Goal: Transaction & Acquisition: Purchase product/service

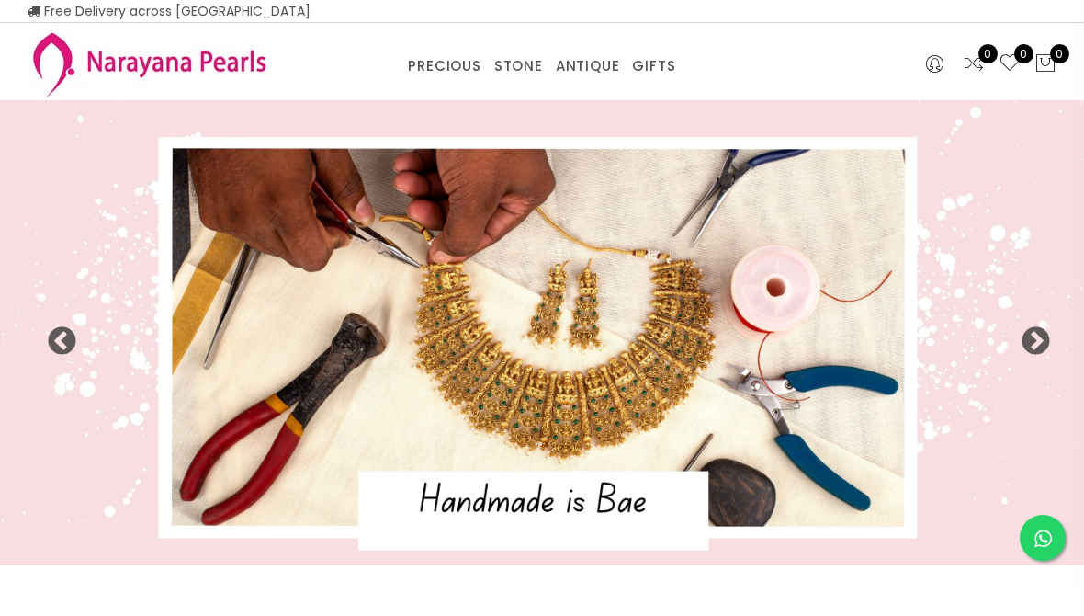
select select "INR"
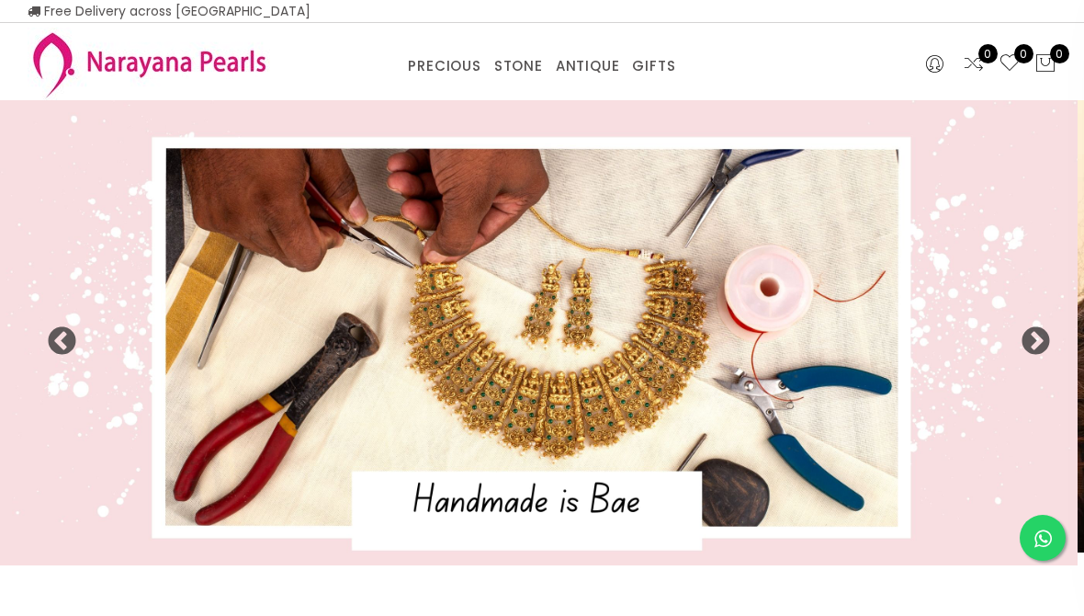
click at [514, 81] on div "PRECIOUS CUSTOM MADE-GEMS PRECIOUS [PERSON_NAME] EARRINGS / JHUMKAS NECKLACE AN…" at bounding box center [542, 61] width 1057 height 77
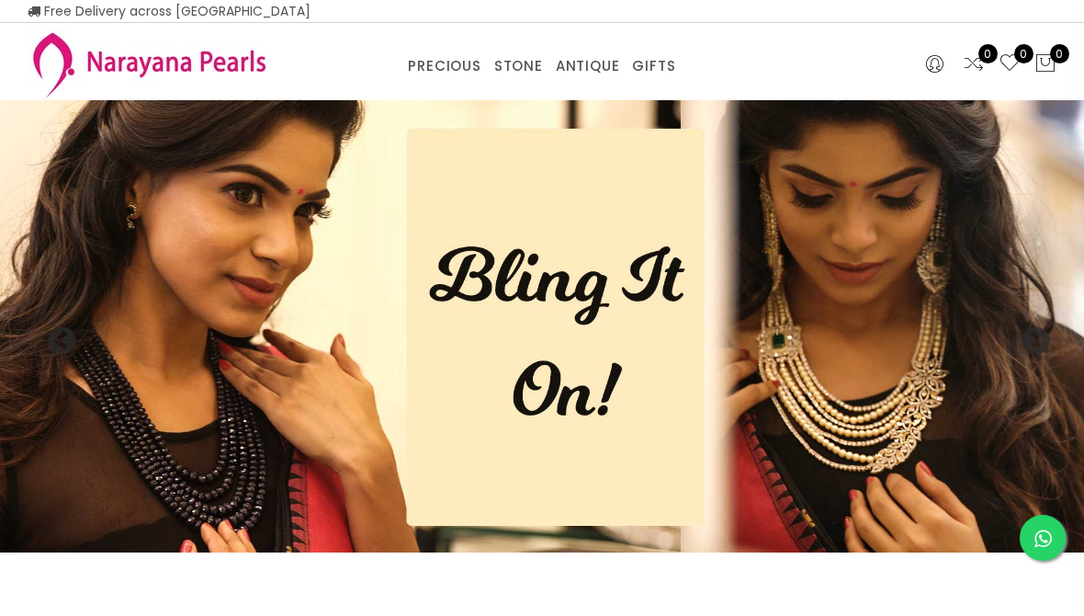
click at [683, 89] on link "TRADITIONAL GIFTS" at bounding box center [722, 89] width 156 height 0
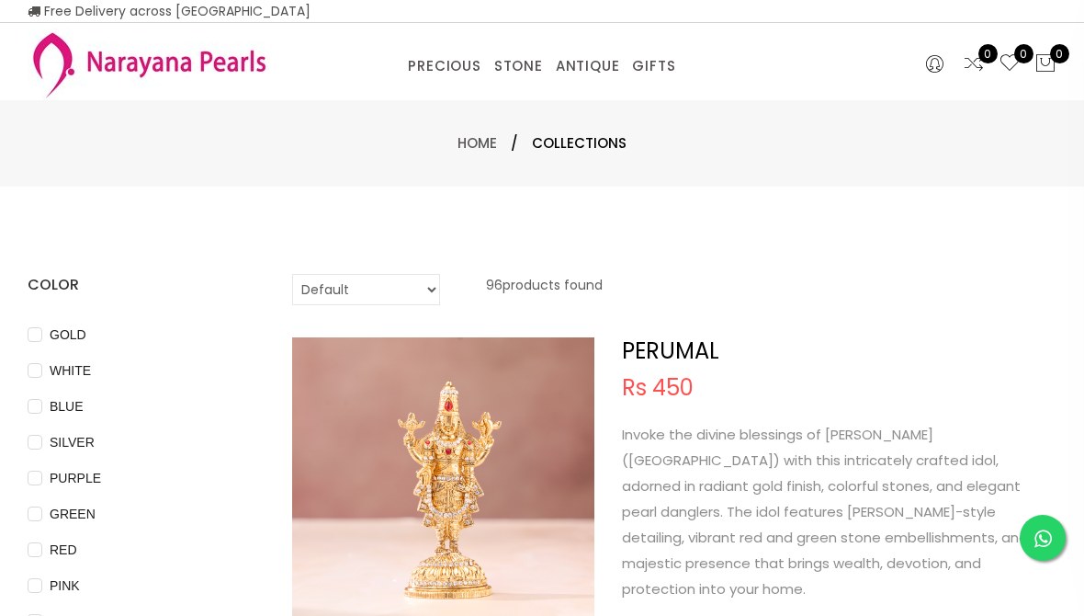
click at [556, 89] on link "NECKLACE" at bounding box center [584, 89] width 156 height 0
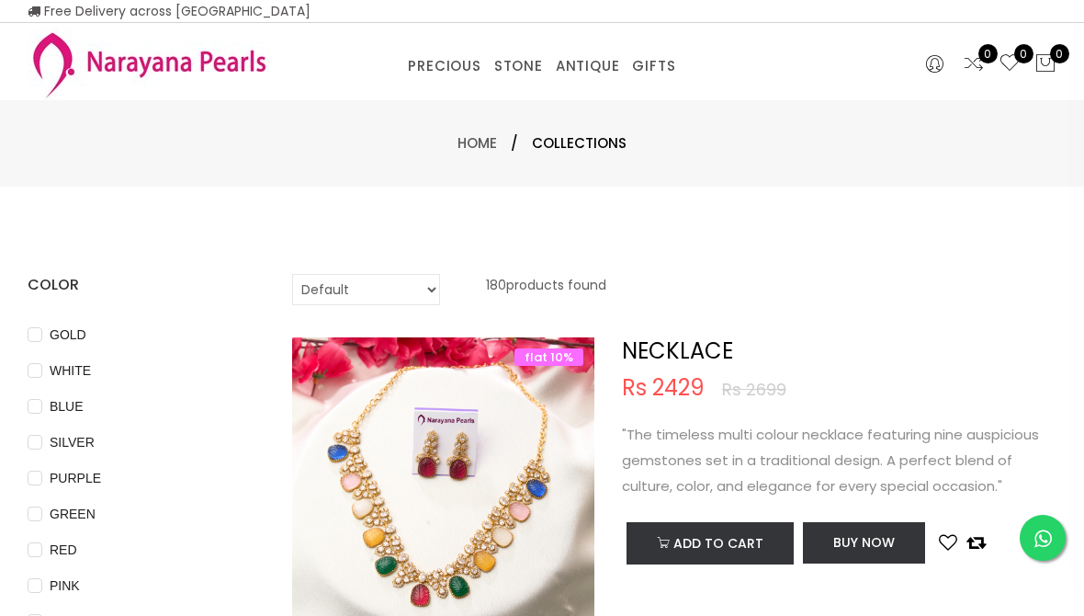
click at [426, 288] on select "Default Price - High to Low Price - Low to High" at bounding box center [366, 289] width 148 height 31
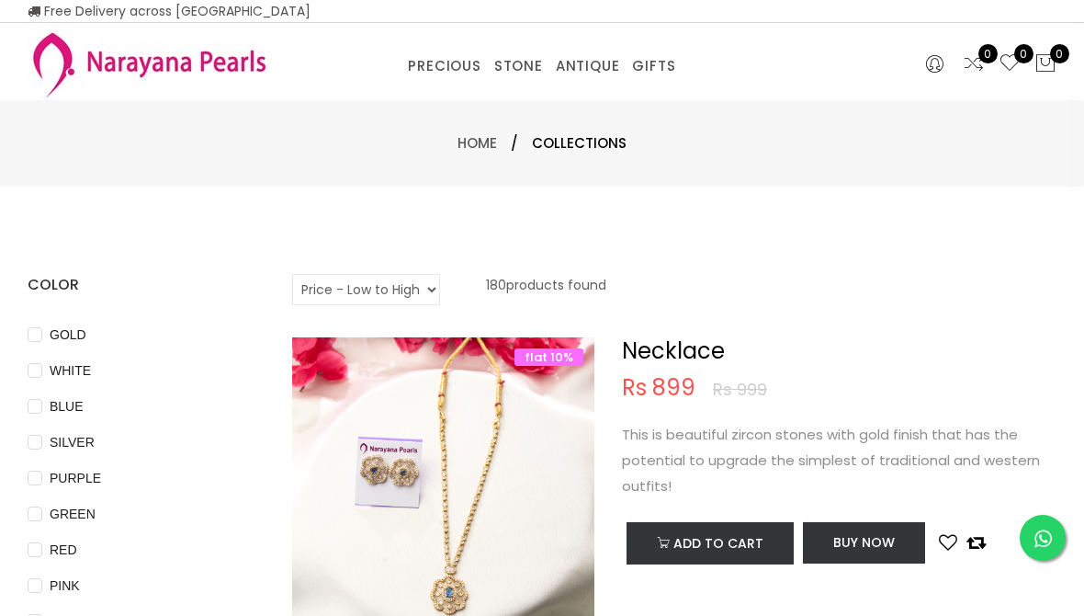
click at [418, 281] on select "Default Price - High to Low Price - Low to High" at bounding box center [366, 289] width 148 height 31
select select "priceHighToLow"
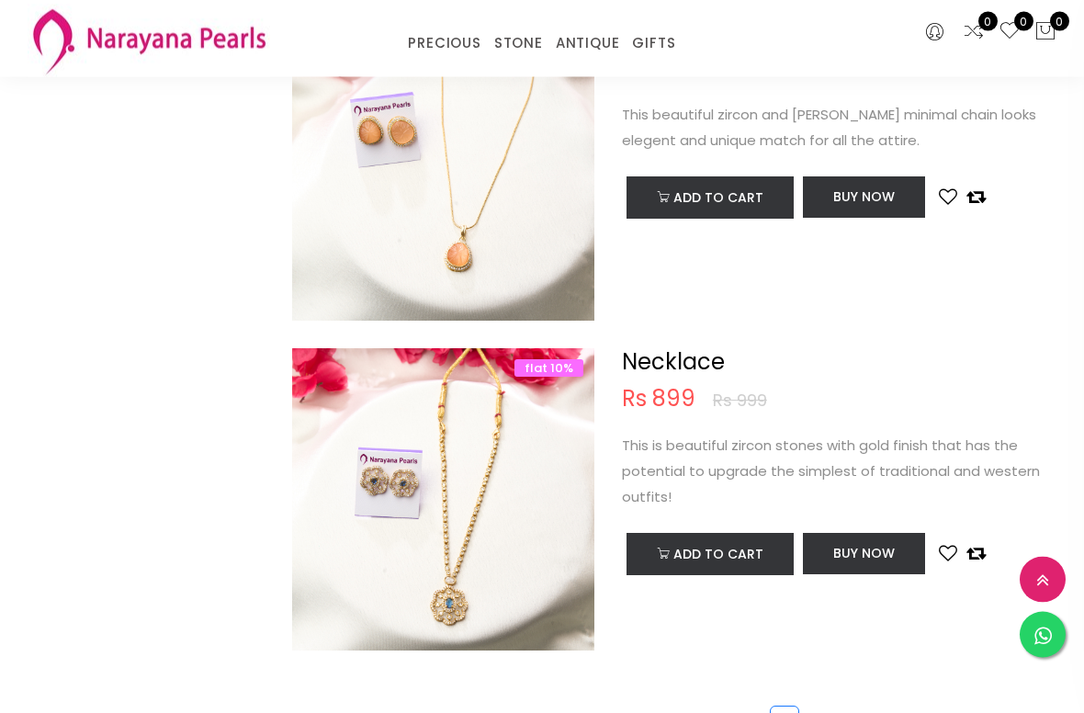
scroll to position [6895, 0]
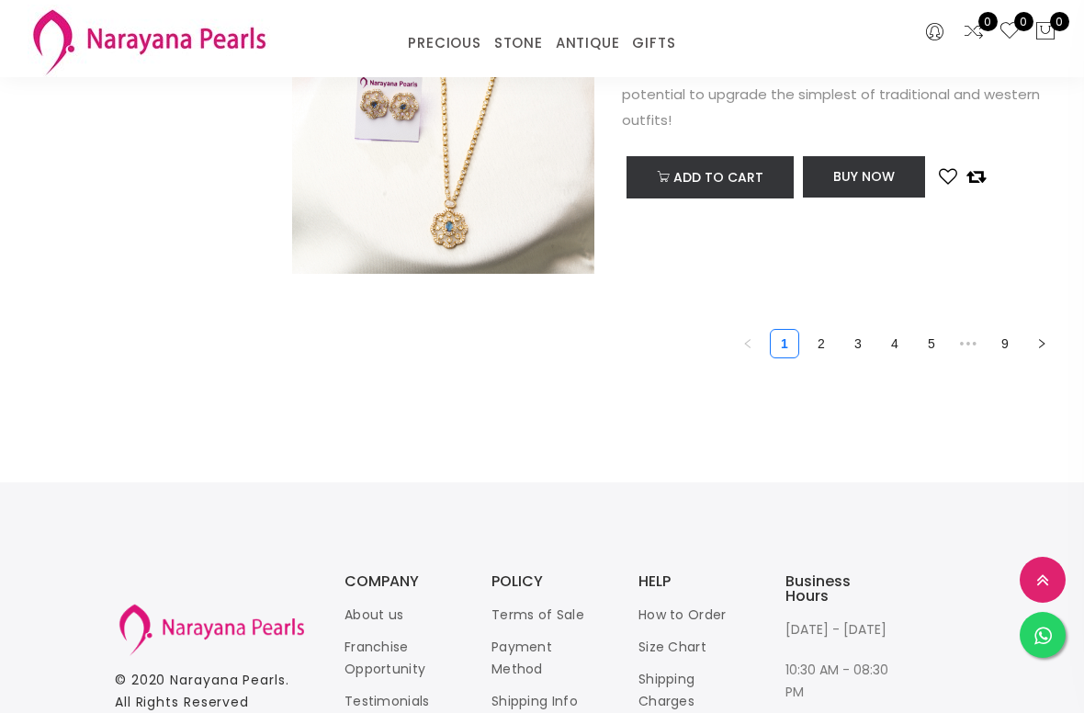
click at [826, 343] on link "2" at bounding box center [822, 344] width 28 height 28
